Goal: Information Seeking & Learning: Learn about a topic

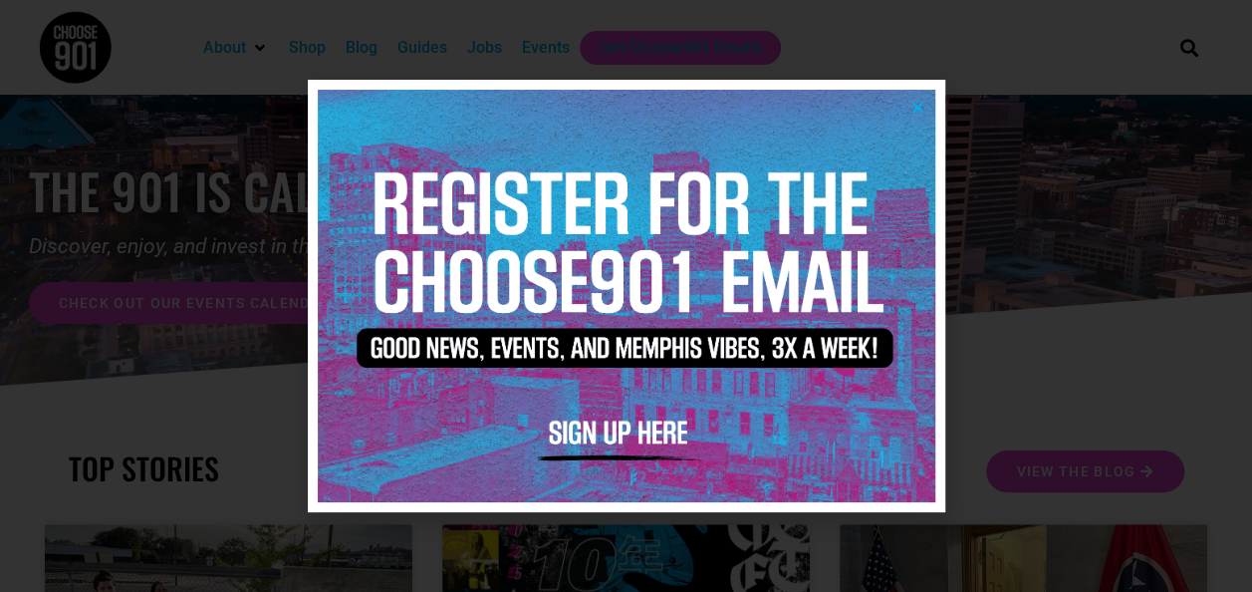
click at [911, 103] on icon "Close" at bounding box center [917, 107] width 15 height 15
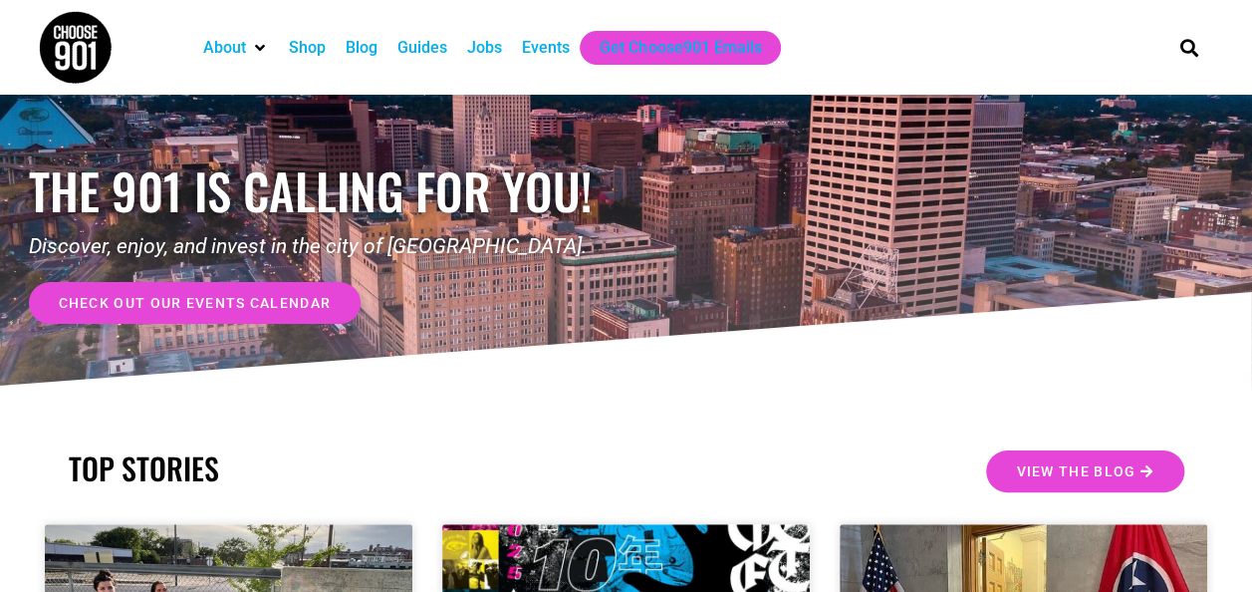
click at [280, 313] on link "check out our events calendar" at bounding box center [195, 303] width 333 height 42
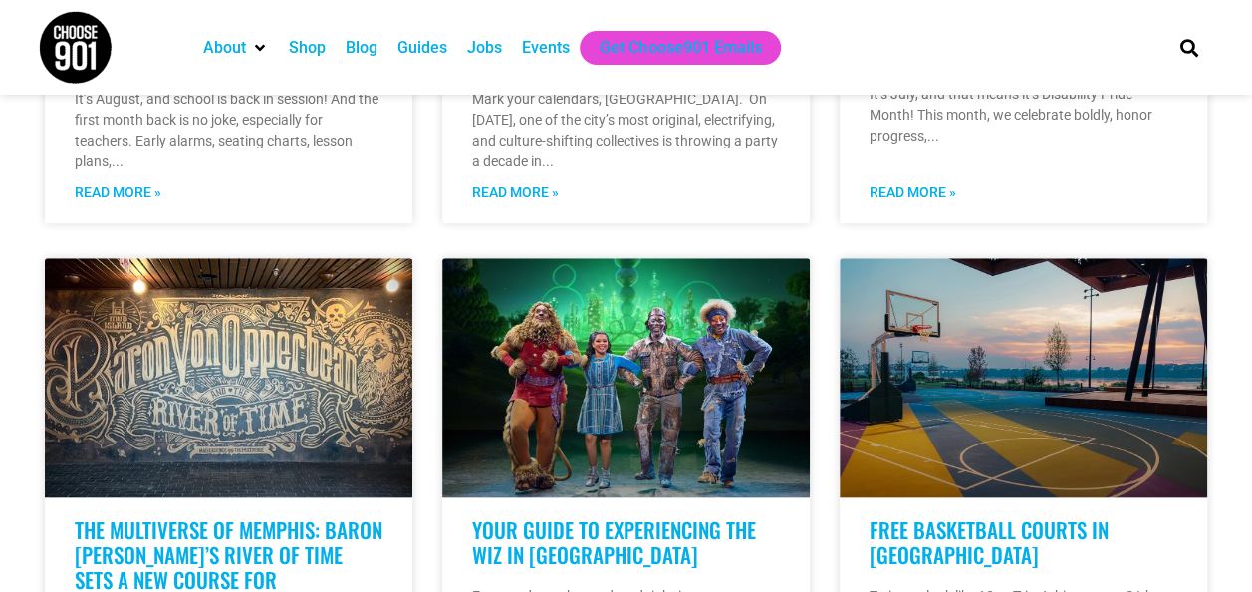
scroll to position [1096, 0]
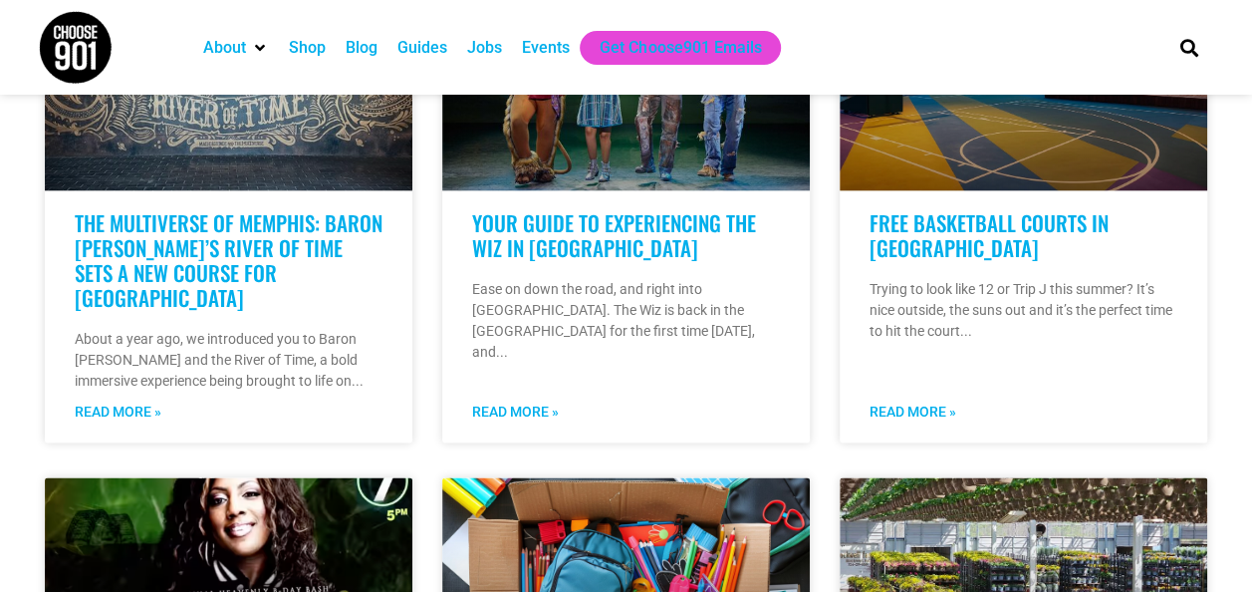
click at [548, 43] on div "Events" at bounding box center [546, 48] width 48 height 24
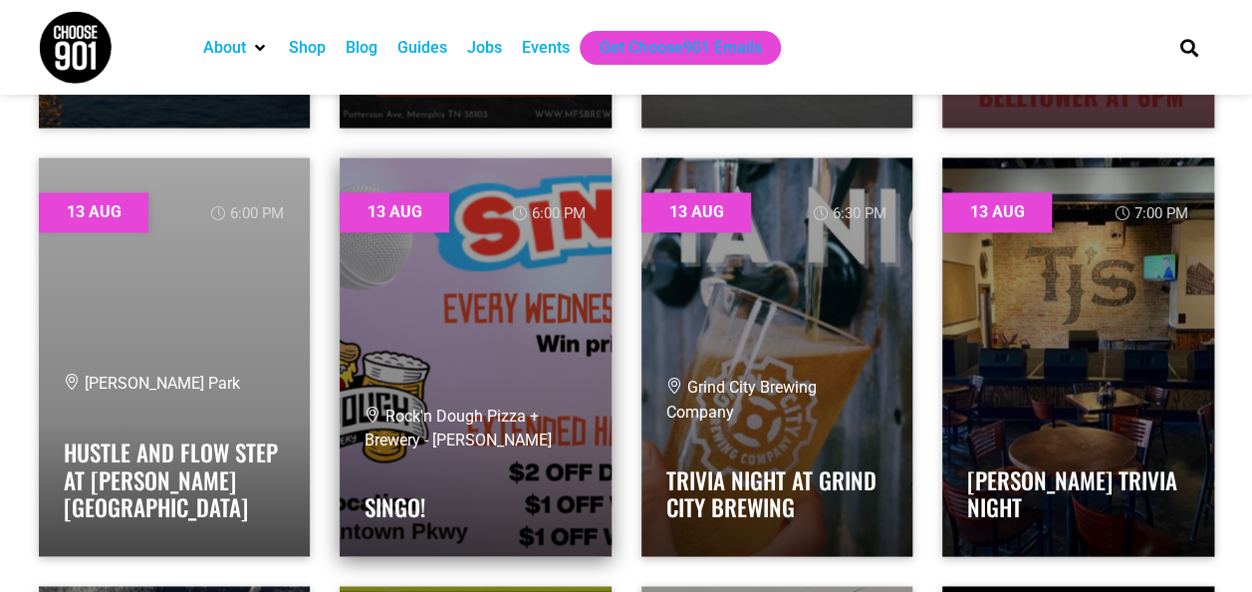
scroll to position [1494, 0]
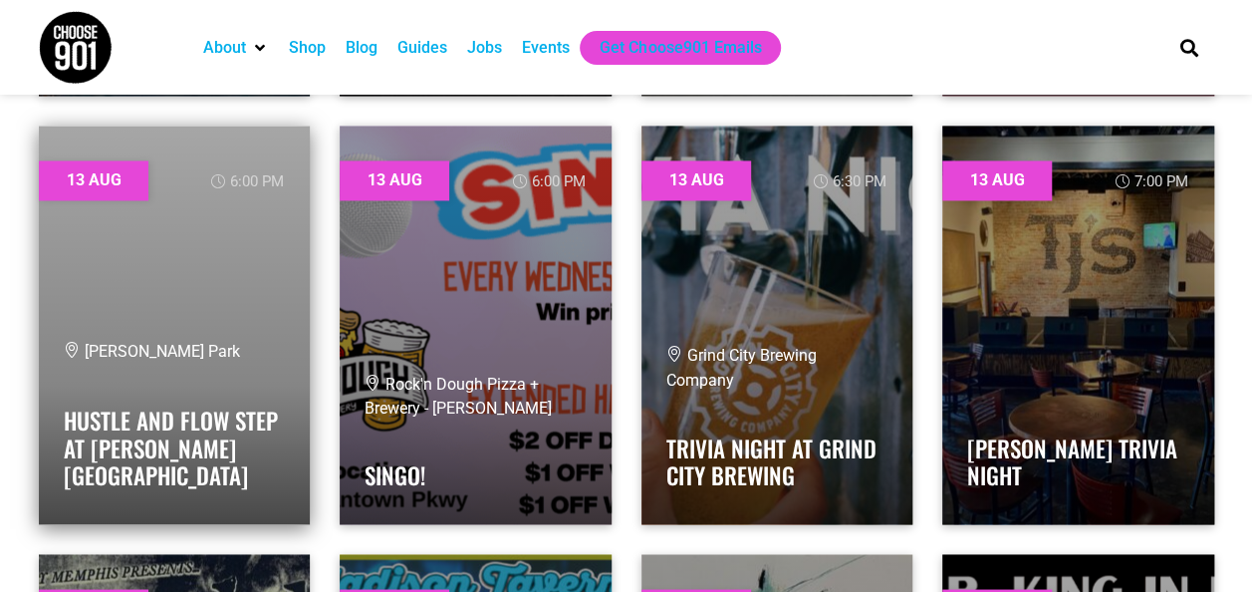
drag, startPoint x: 155, startPoint y: 466, endPoint x: 267, endPoint y: 155, distance: 330.2
click at [267, 155] on link at bounding box center [175, 325] width 272 height 398
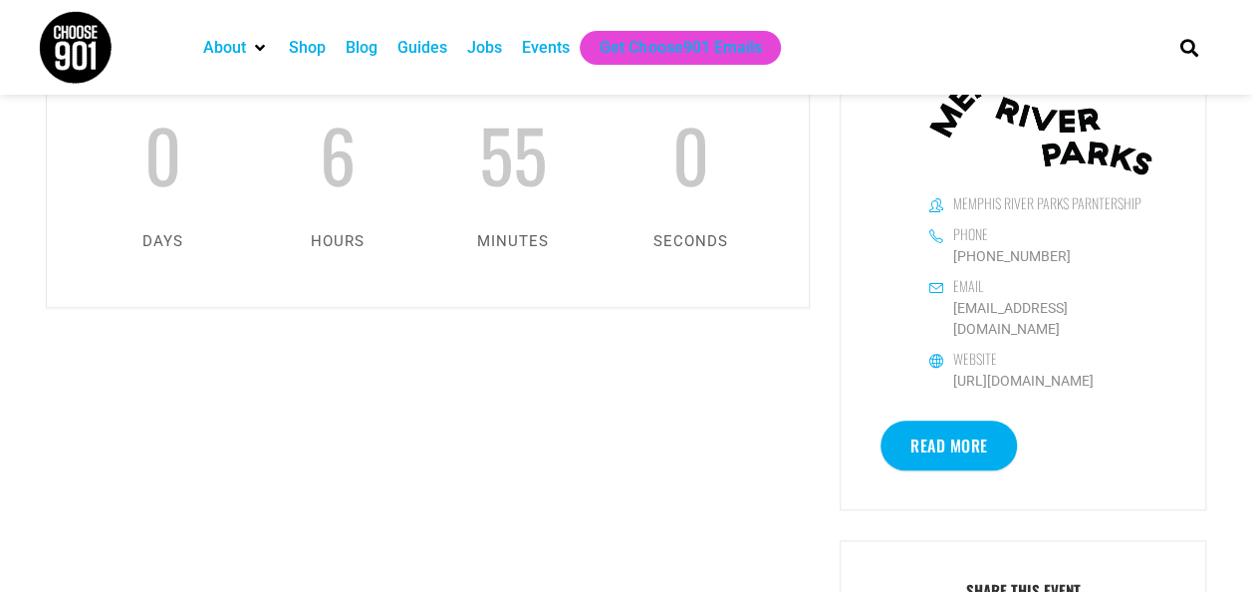
scroll to position [797, 0]
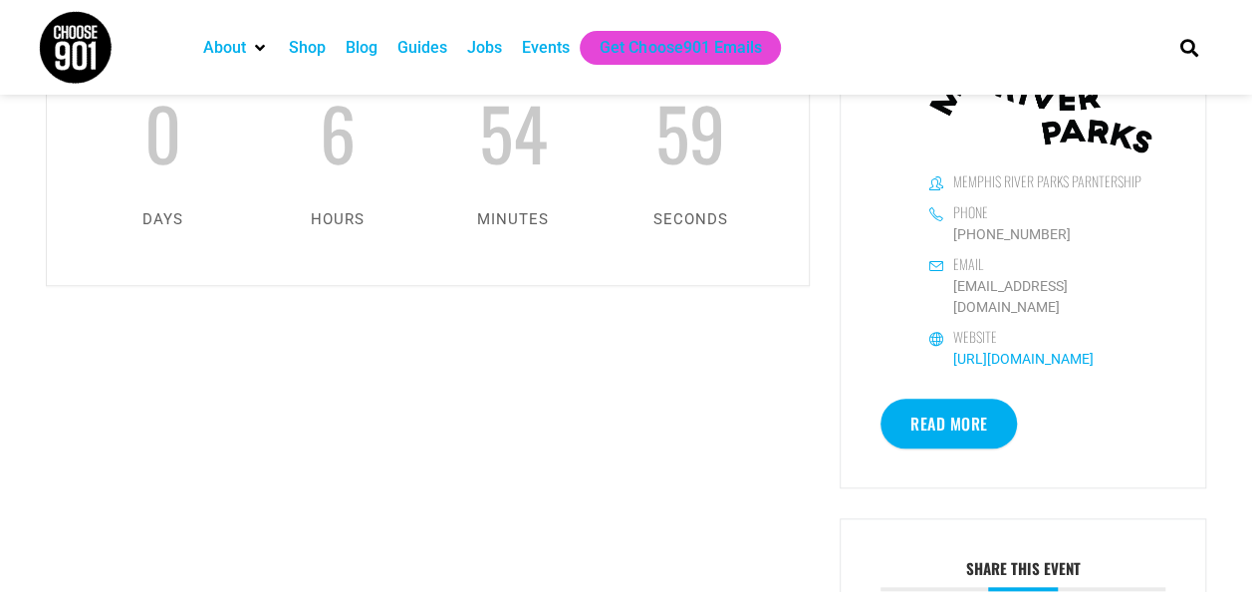
click at [1001, 351] on link "[URL][DOMAIN_NAME]" at bounding box center [1023, 359] width 140 height 16
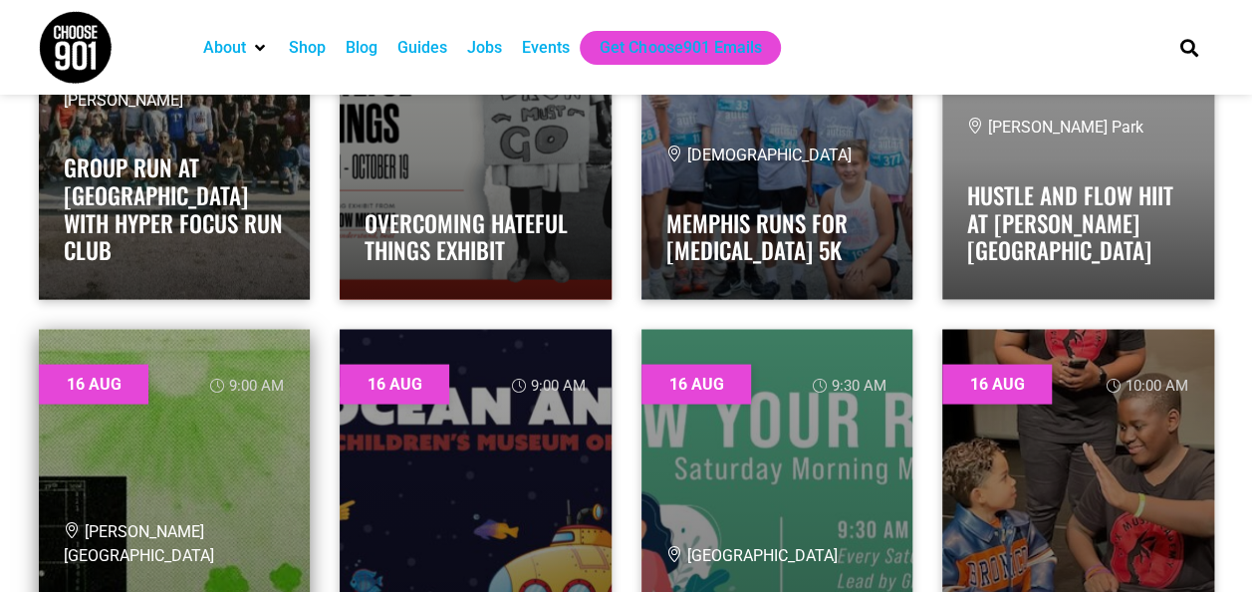
scroll to position [5677, 0]
